Goal: Browse casually

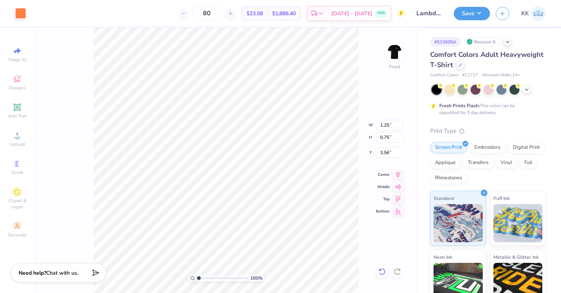
click at [384, 272] on icon at bounding box center [381, 271] width 6 height 7
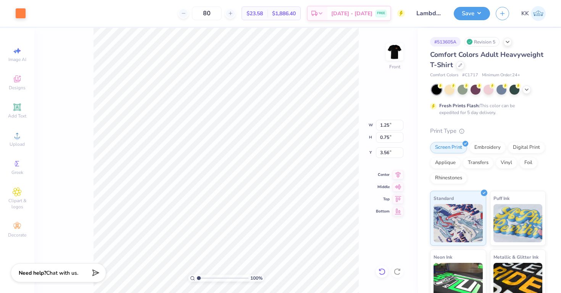
click at [384, 272] on icon at bounding box center [381, 271] width 6 height 7
click at [383, 272] on icon at bounding box center [382, 272] width 8 height 8
click at [402, 271] on div at bounding box center [397, 271] width 12 height 12
